Goal: Find specific page/section: Find specific page/section

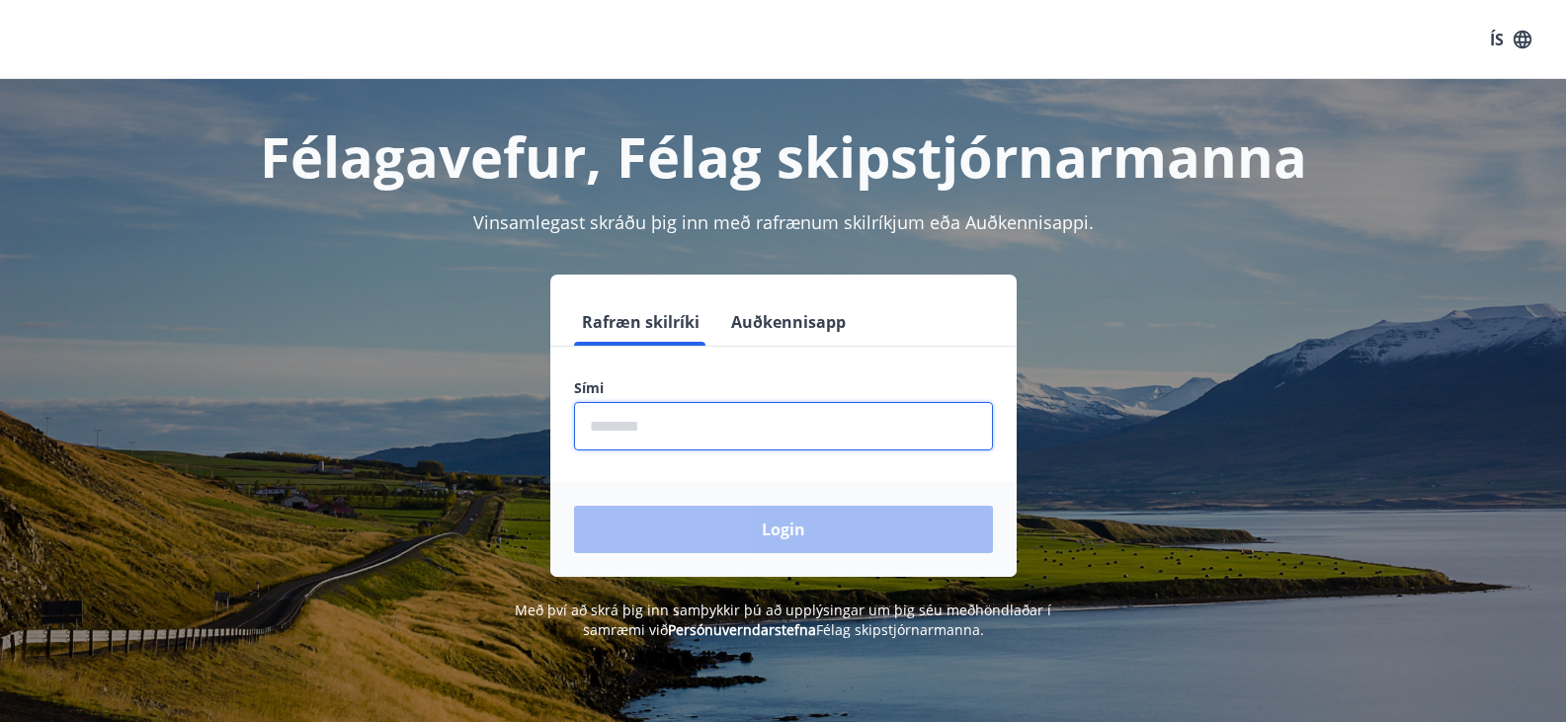
click at [668, 427] on input "phone" at bounding box center [783, 426] width 419 height 48
type input "********"
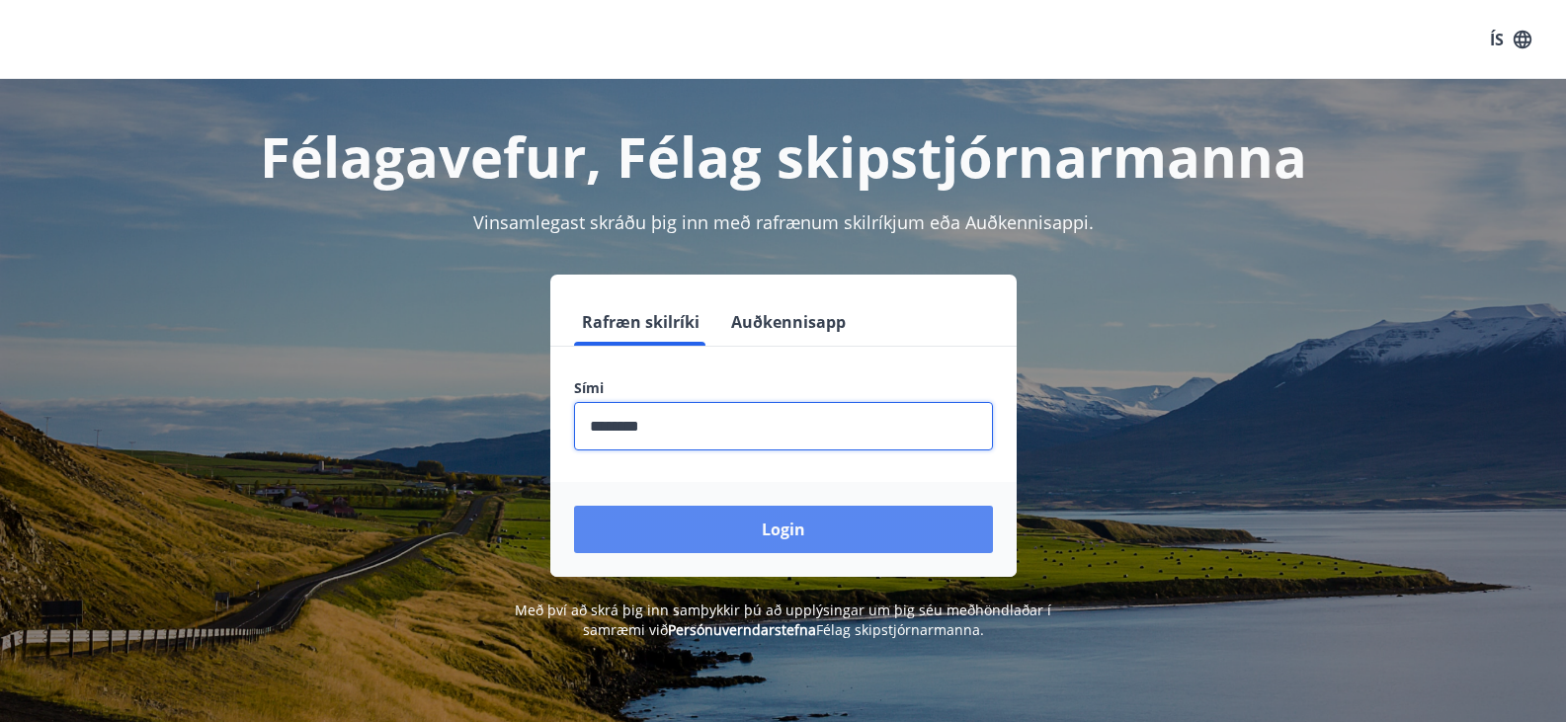
click at [676, 531] on button "Login" at bounding box center [783, 529] width 419 height 47
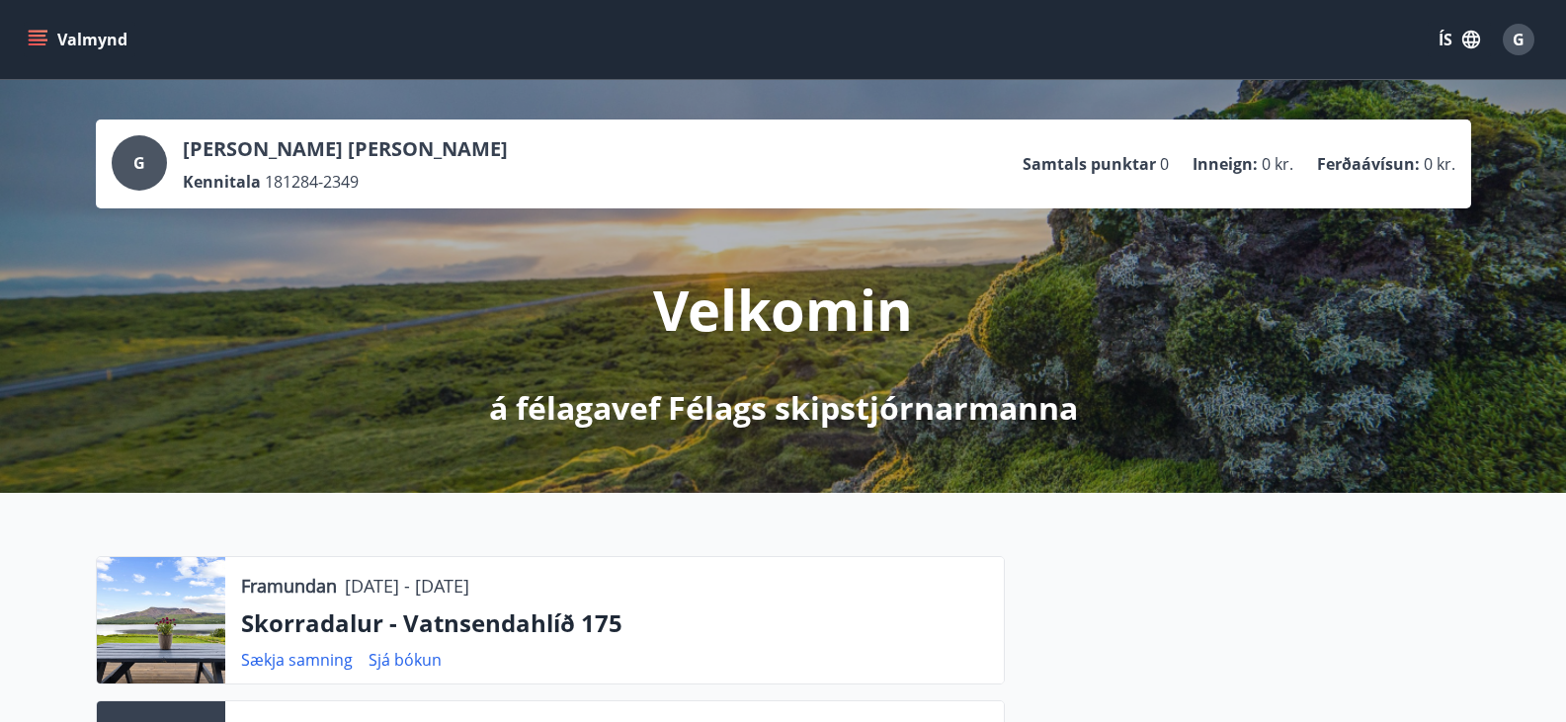
click at [47, 42] on button "Valmynd" at bounding box center [80, 40] width 112 height 36
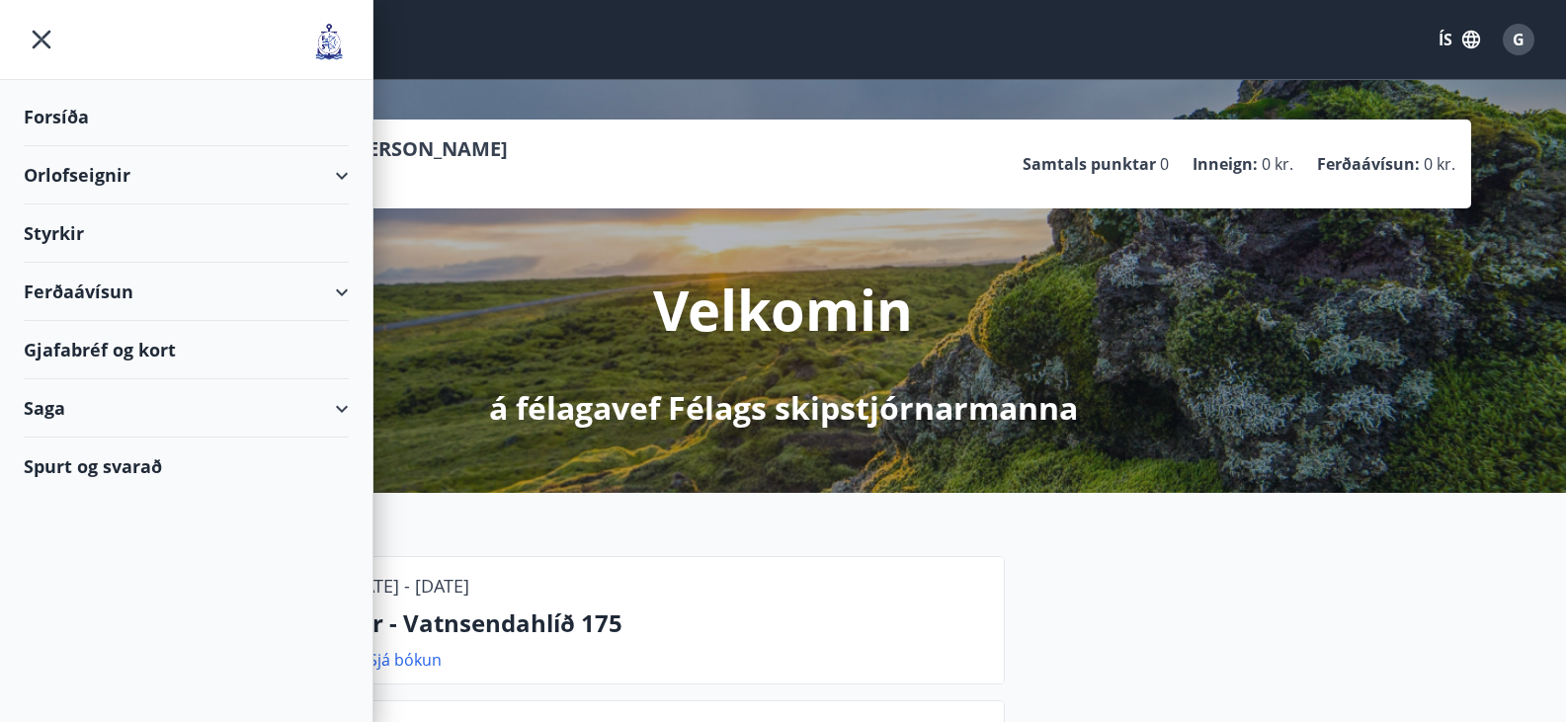
click at [337, 176] on div "Orlofseignir" at bounding box center [186, 175] width 325 height 58
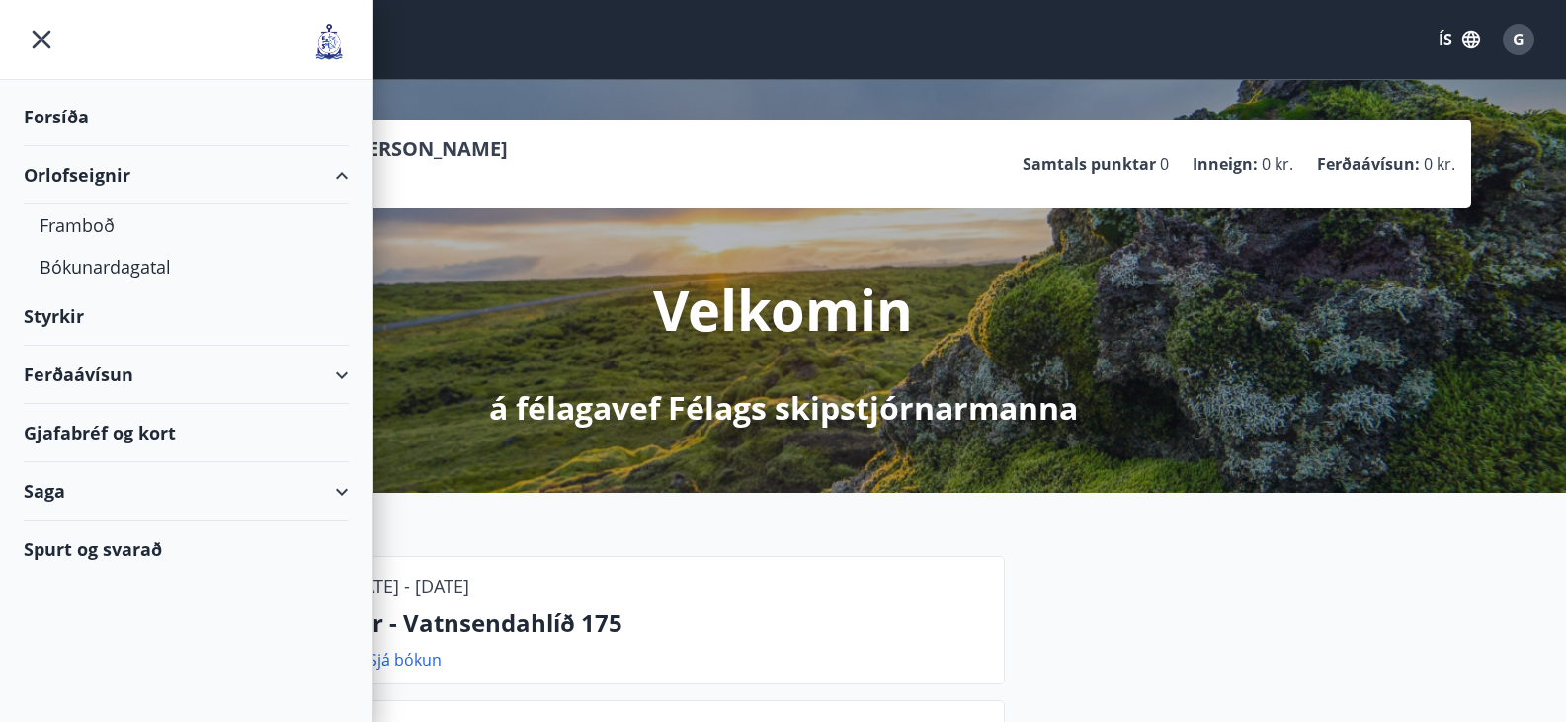
click at [337, 176] on div "Orlofseignir" at bounding box center [186, 175] width 325 height 58
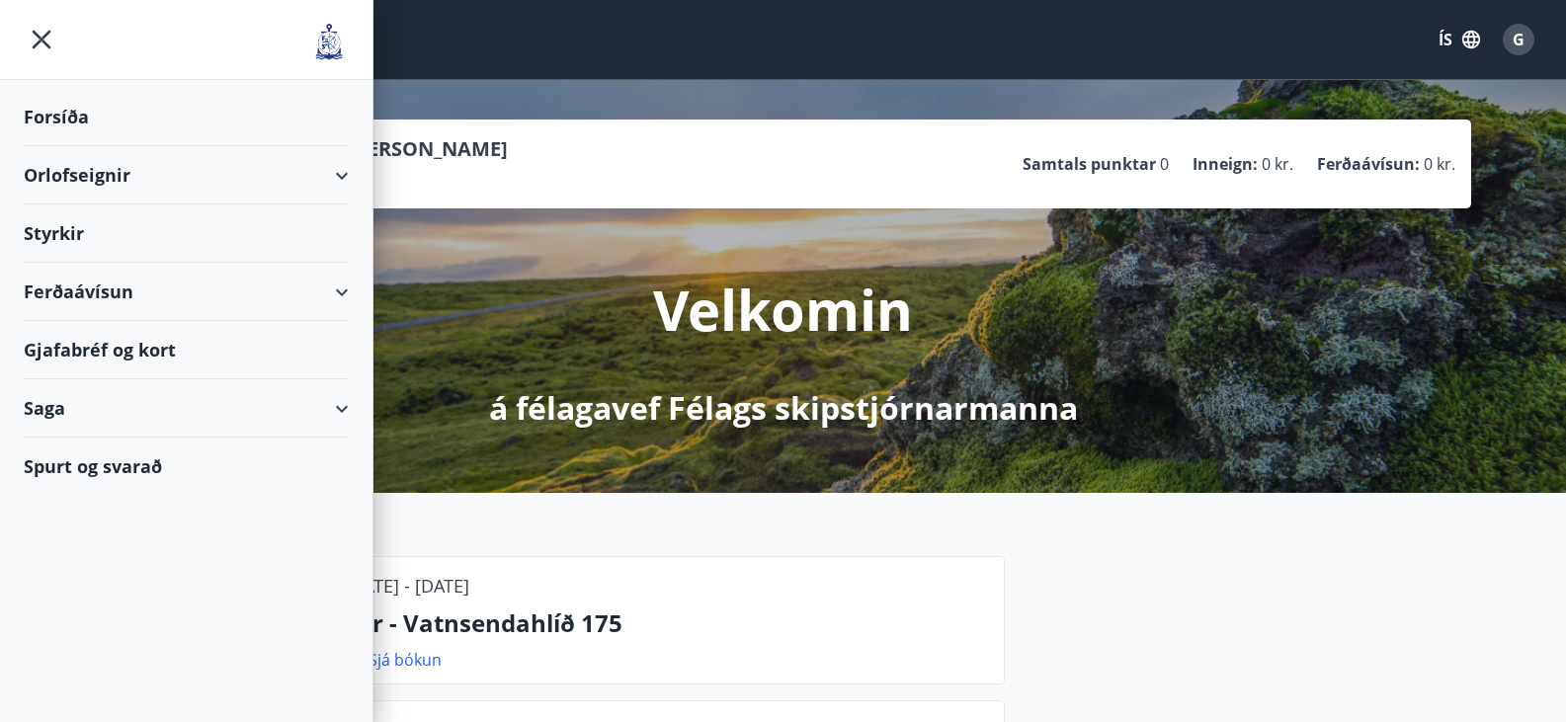
click at [227, 177] on div "Orlofseignir" at bounding box center [186, 175] width 325 height 58
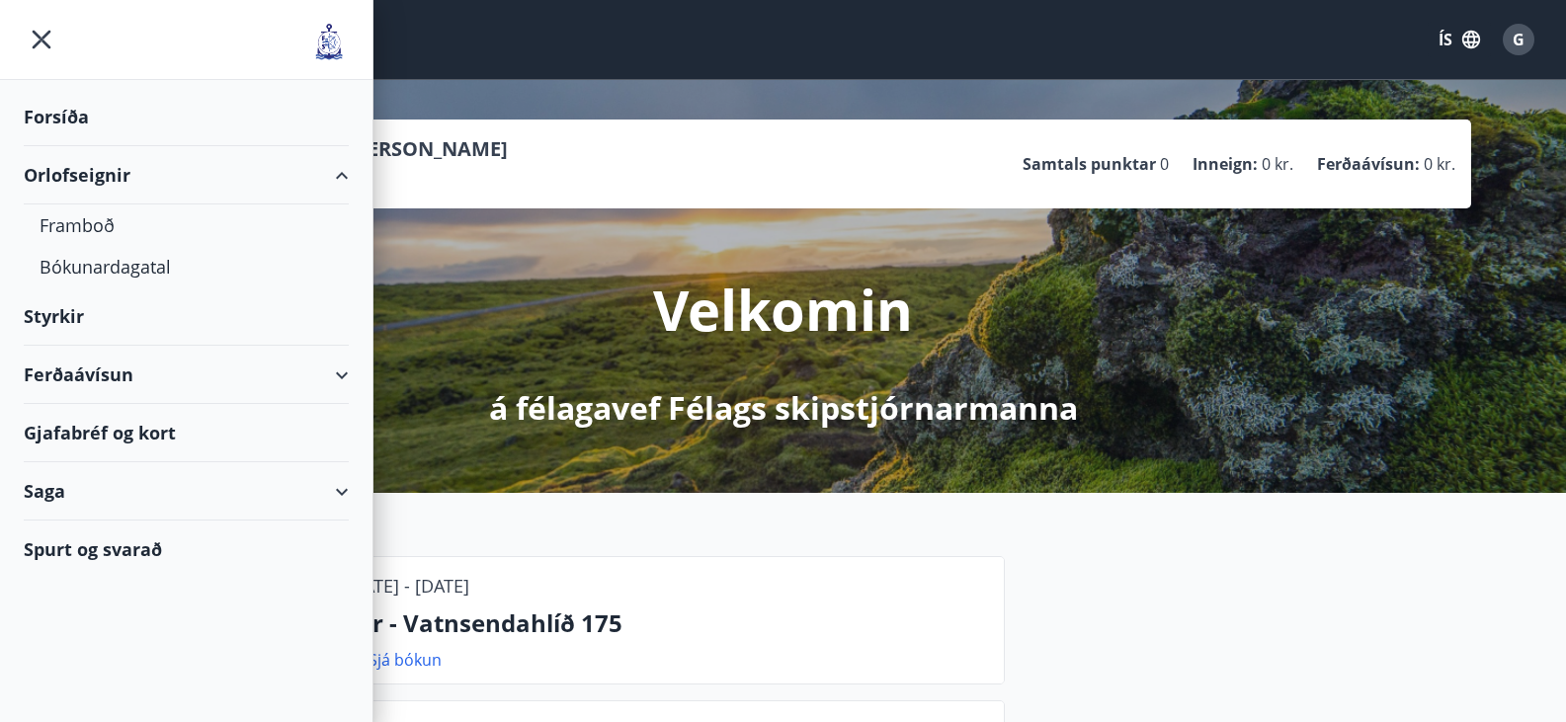
click at [227, 177] on div "Orlofseignir" at bounding box center [186, 175] width 325 height 58
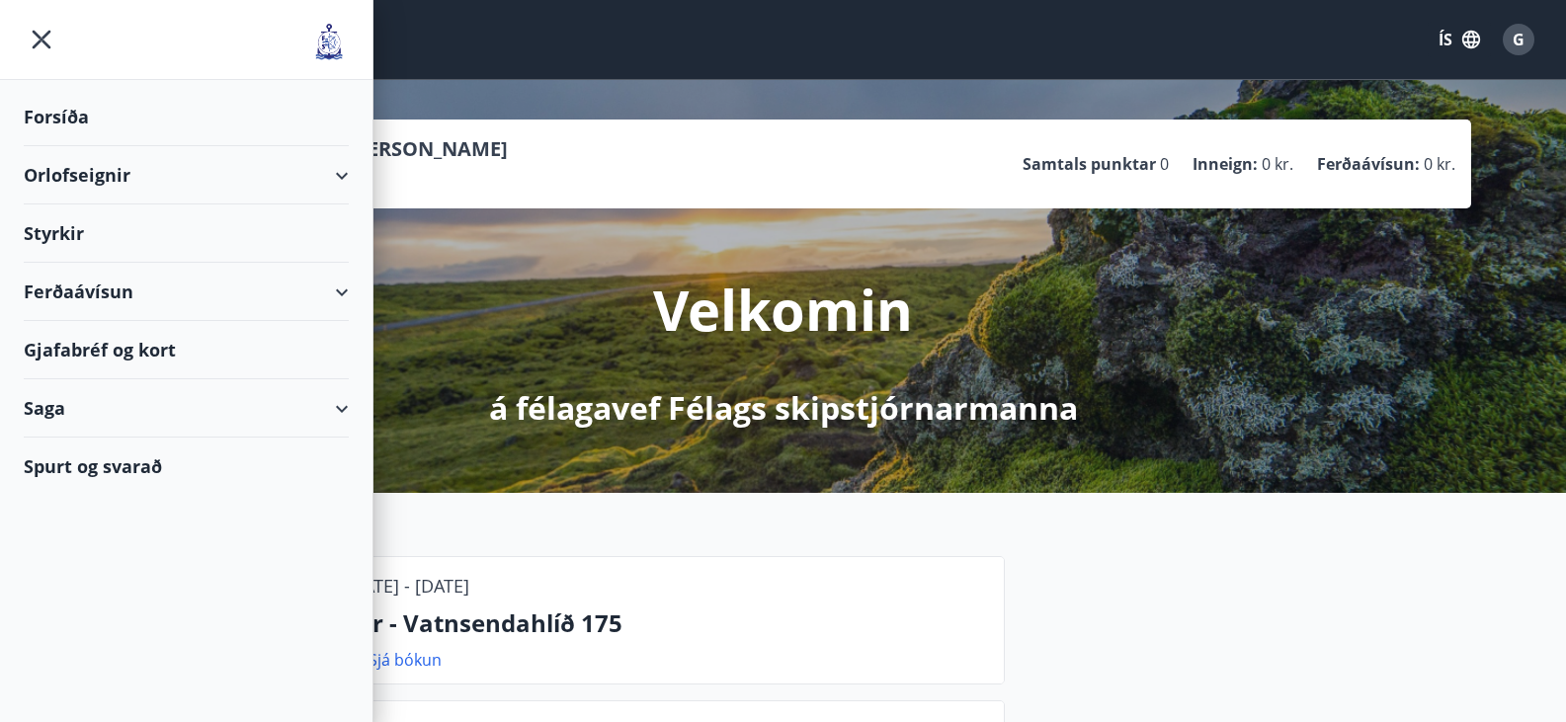
click at [143, 359] on div "Gjafabréf og kort" at bounding box center [186, 350] width 325 height 58
